Goal: Information Seeking & Learning: Learn about a topic

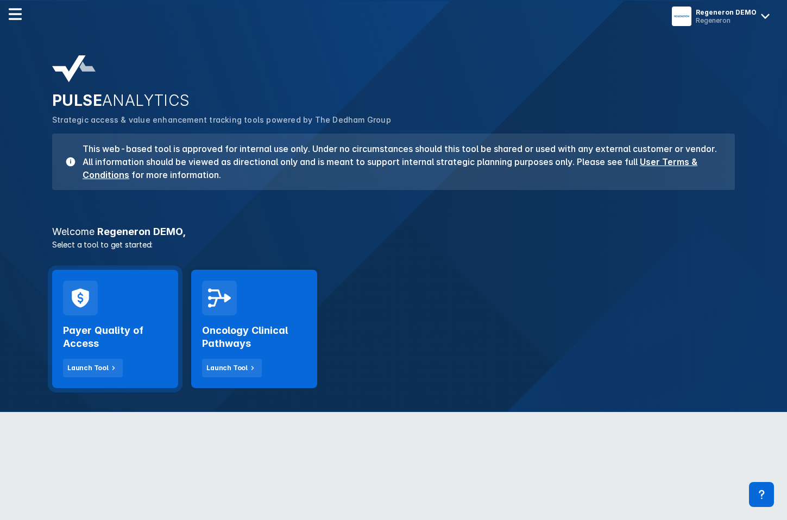
click at [109, 321] on div "Payer Quality of Access Launch Tool" at bounding box center [115, 346] width 104 height 62
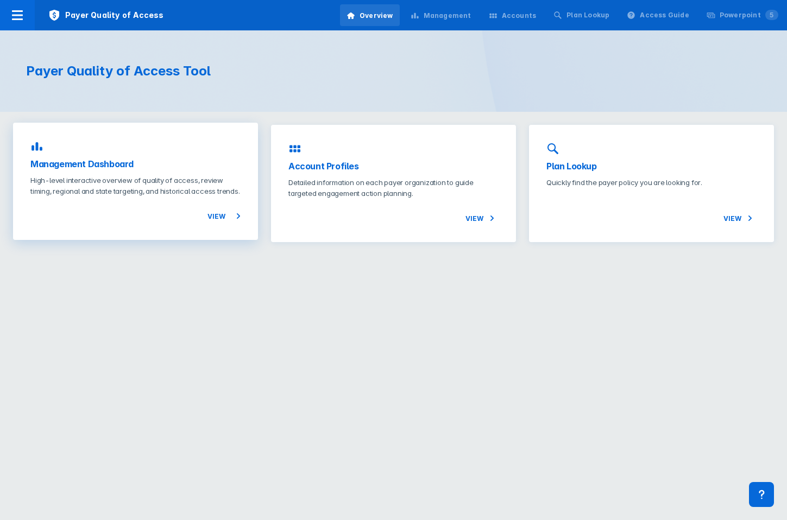
click at [192, 164] on h3 "Management Dashboard" at bounding box center [135, 163] width 210 height 13
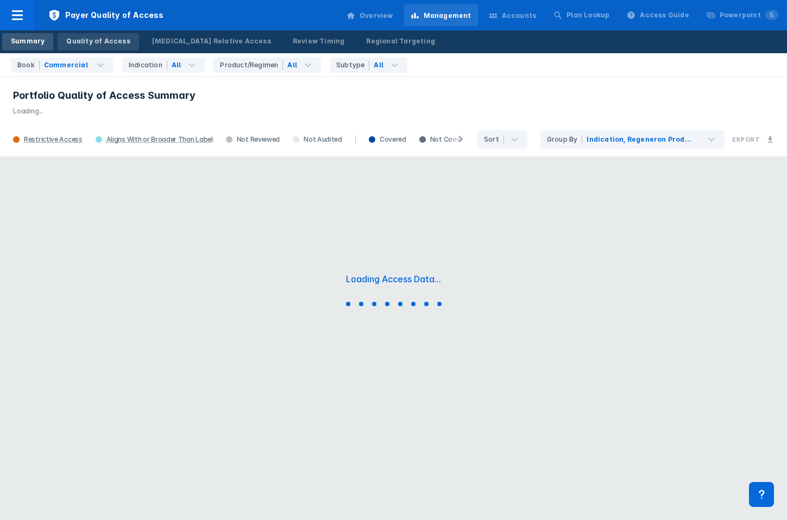
click at [93, 42] on div "Quality of Access" at bounding box center [98, 41] width 64 height 10
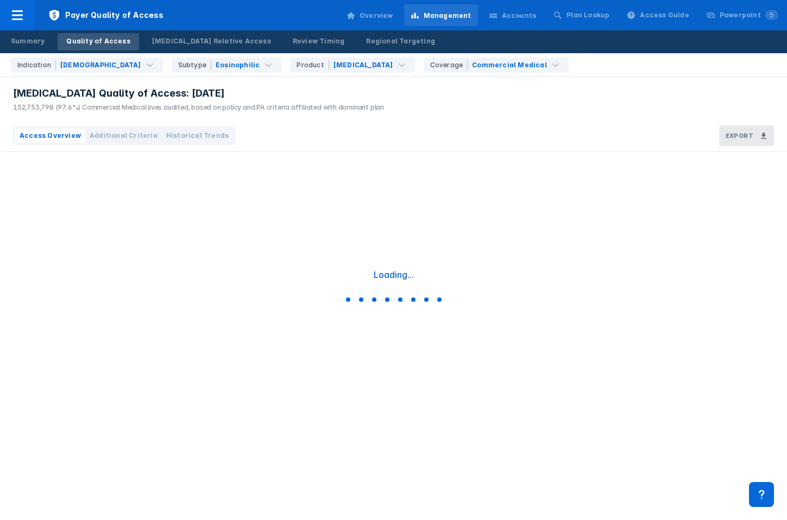
click at [190, 136] on span "Historical Trends" at bounding box center [197, 136] width 62 height 10
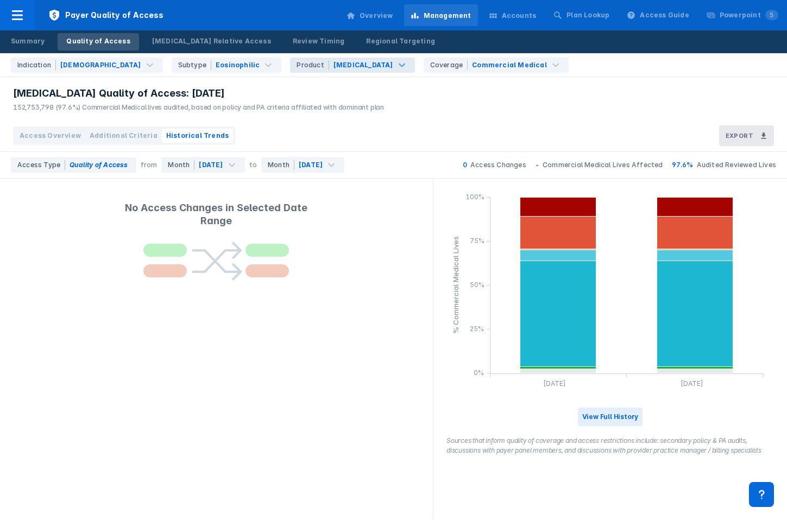
click at [333, 60] on div "Cinqair" at bounding box center [363, 65] width 60 height 10
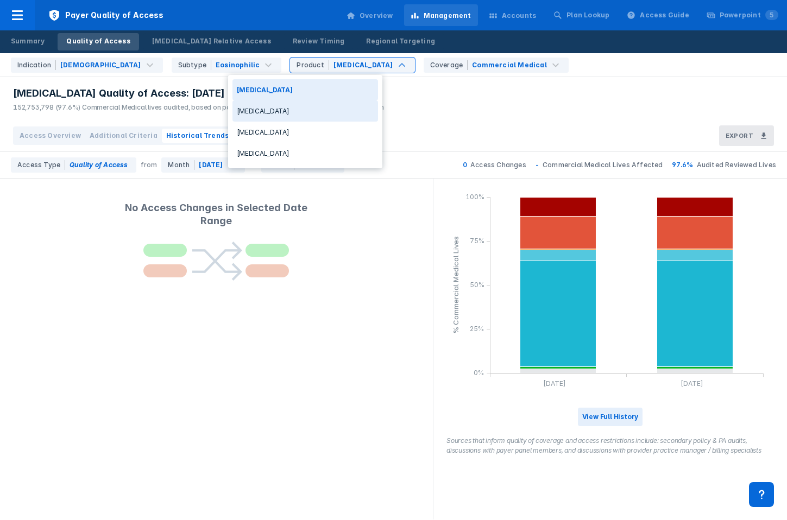
click at [264, 112] on div "Dupixent" at bounding box center [304, 110] width 145 height 21
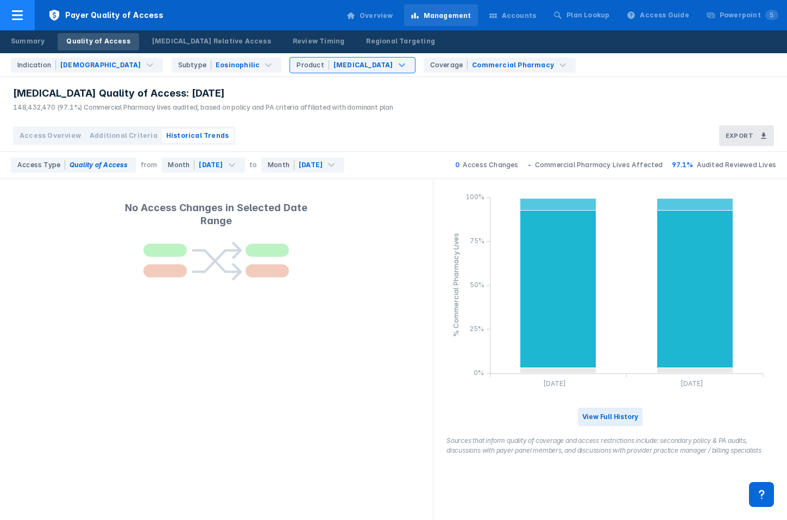
click at [14, 12] on icon at bounding box center [17, 15] width 13 height 13
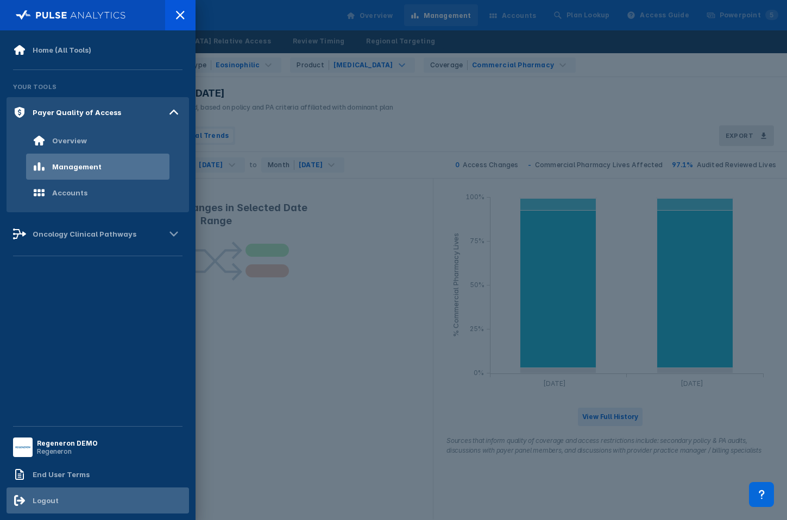
click at [70, 497] on div "Logout" at bounding box center [98, 501] width 182 height 26
